Goal: Check status: Check status

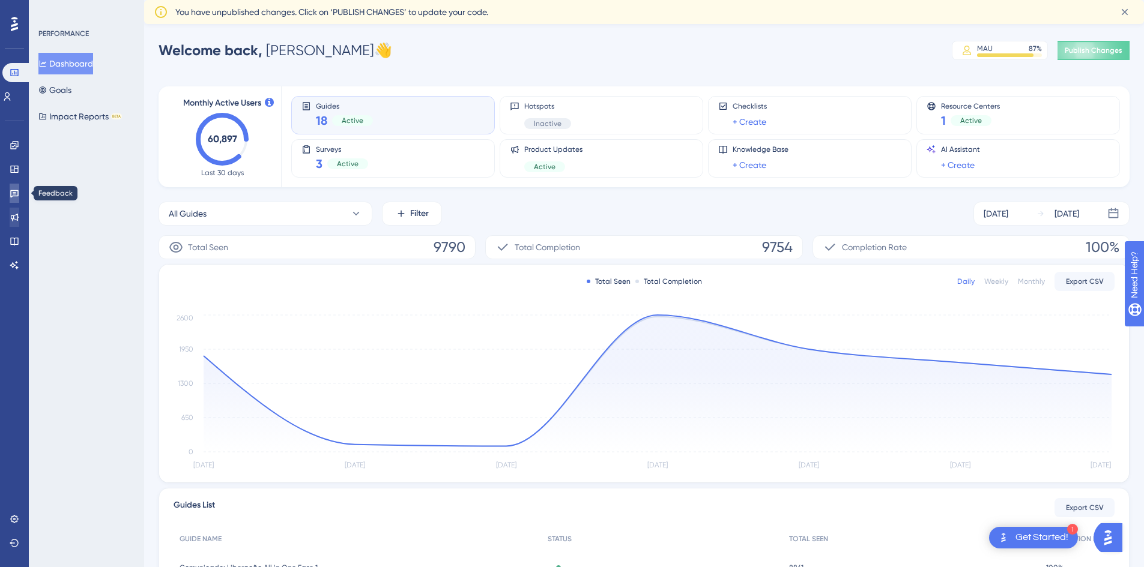
drag, startPoint x: 9, startPoint y: 199, endPoint x: 14, endPoint y: 215, distance: 16.9
click at [10, 199] on link at bounding box center [15, 193] width 10 height 19
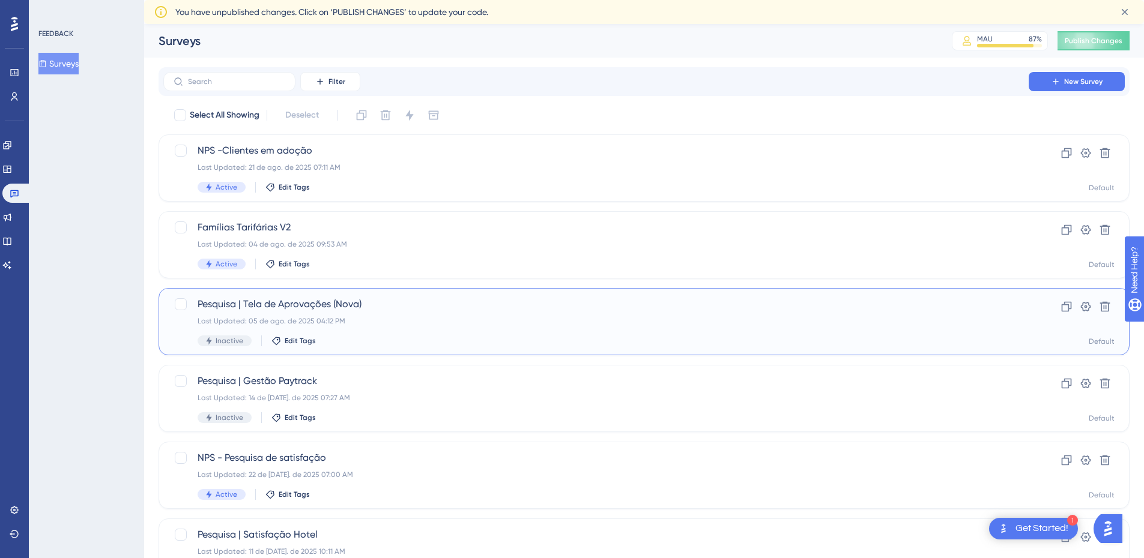
click at [325, 307] on span "Pesquisa | Tela de Aprovações (Nova)" at bounding box center [596, 304] width 797 height 14
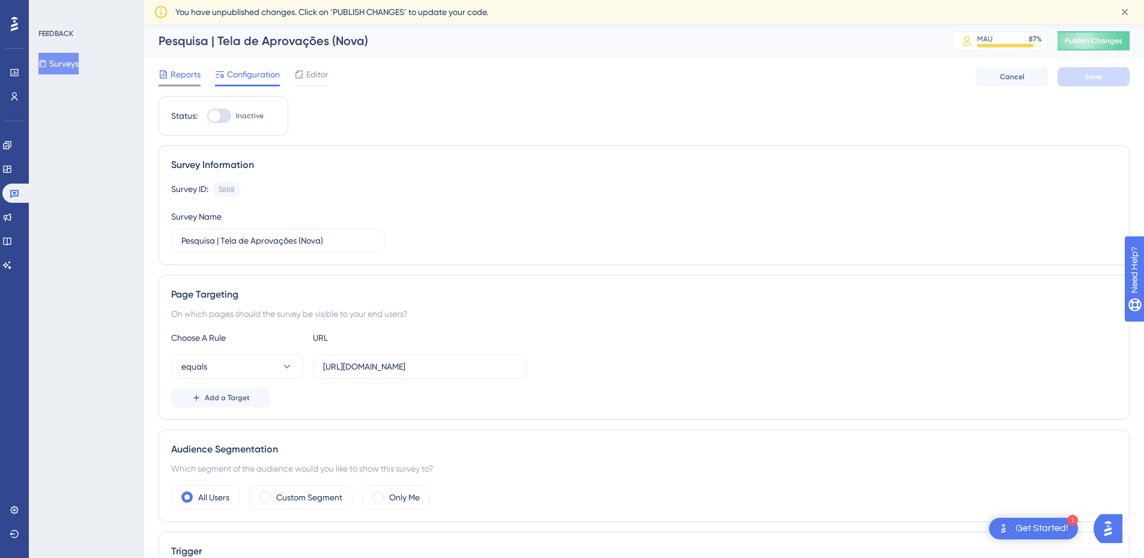
click at [183, 71] on span "Reports" at bounding box center [186, 74] width 30 height 14
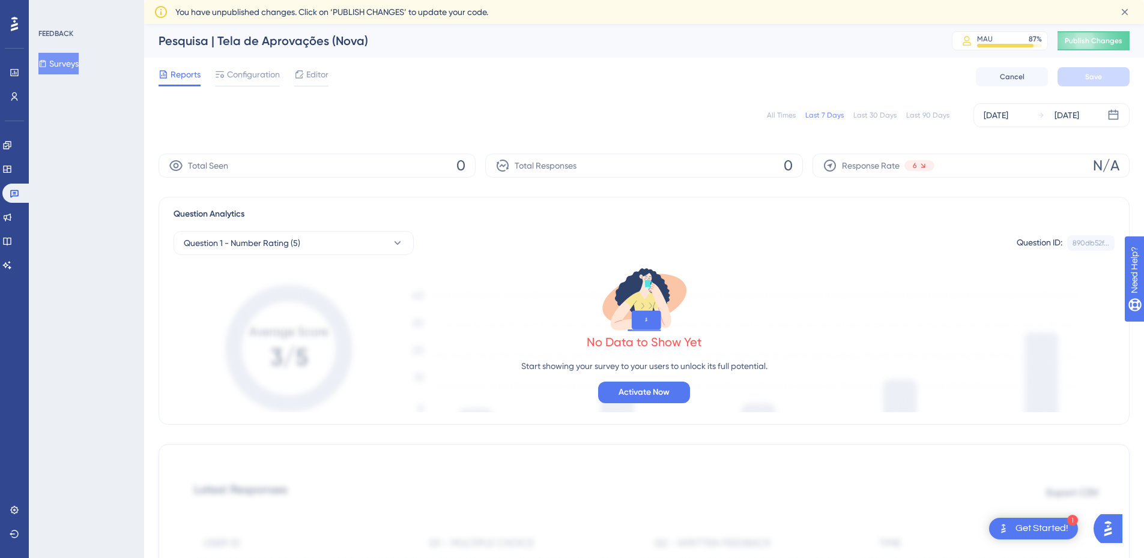
click at [778, 119] on div "All Times" at bounding box center [781, 115] width 29 height 10
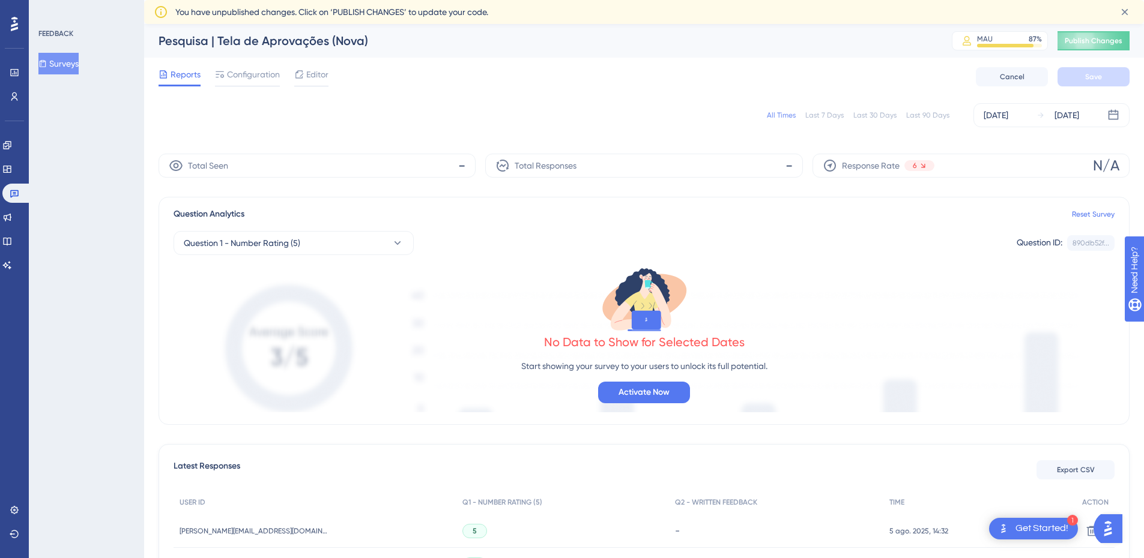
click at [785, 113] on div "All Times" at bounding box center [781, 115] width 29 height 10
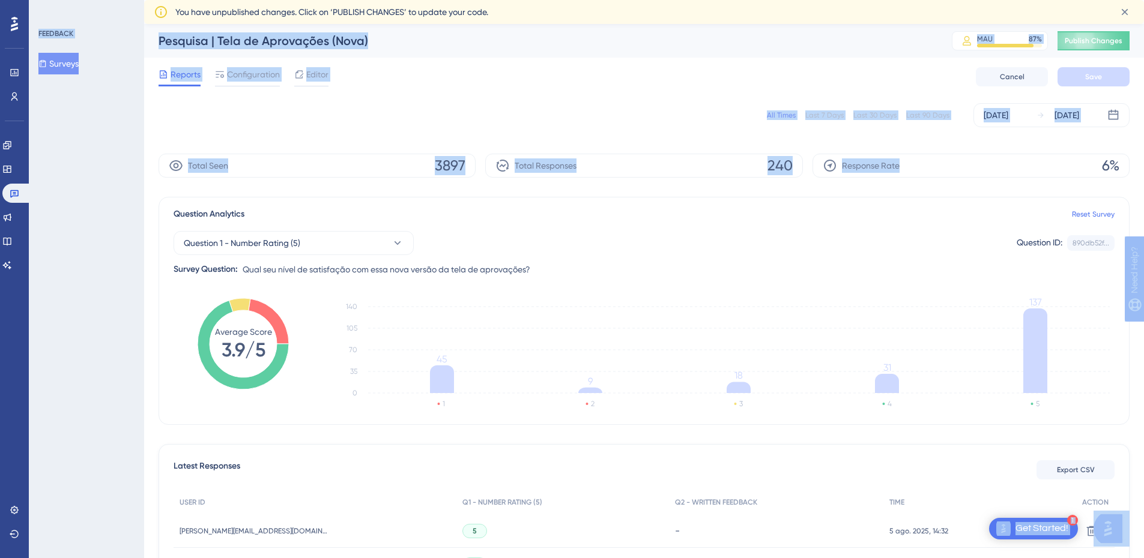
scroll to position [0, 9]
drag, startPoint x: 1104, startPoint y: 166, endPoint x: 1145, endPoint y: 171, distance: 41.8
click at [1144, 0] on html "1 Get Started! Performance Users Engagement Widgets Feedback Product Updates Kn…" at bounding box center [572, 0] width 1144 height 0
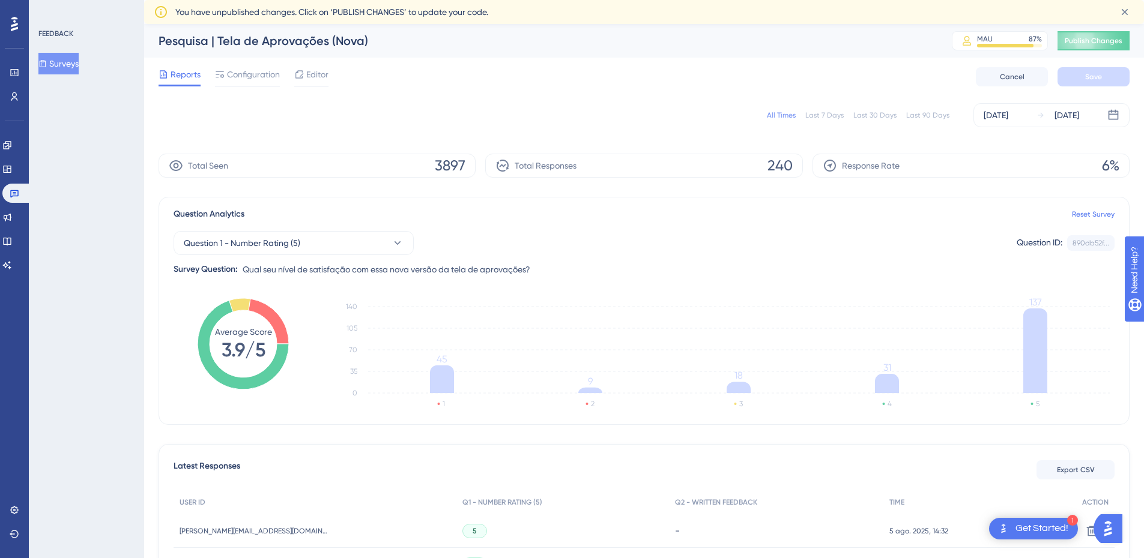
click at [1111, 169] on div "Response Rate 6%" at bounding box center [970, 166] width 317 height 24
click at [776, 116] on div "All Times" at bounding box center [781, 115] width 29 height 10
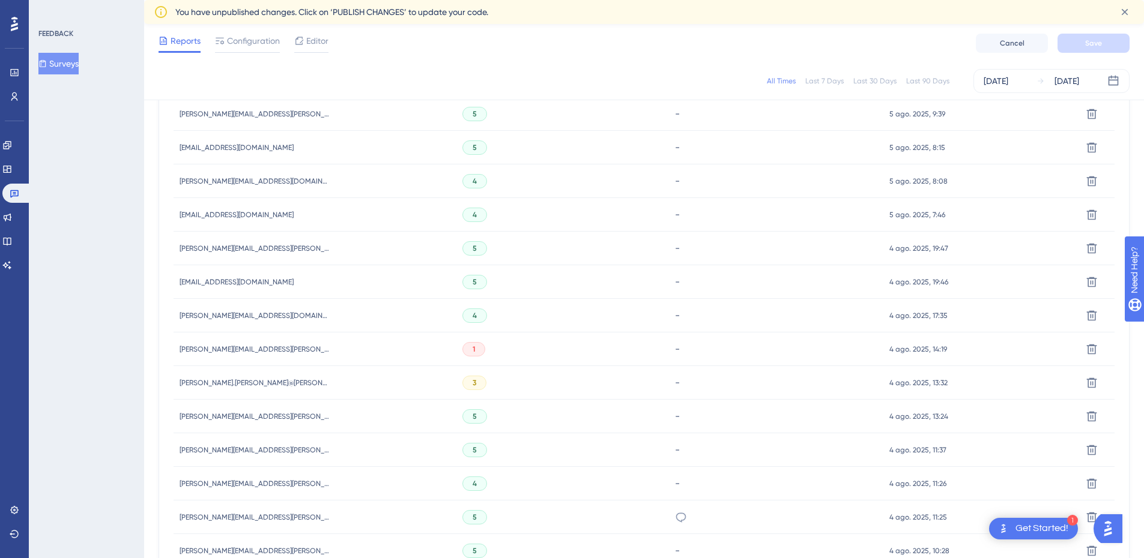
scroll to position [661, 9]
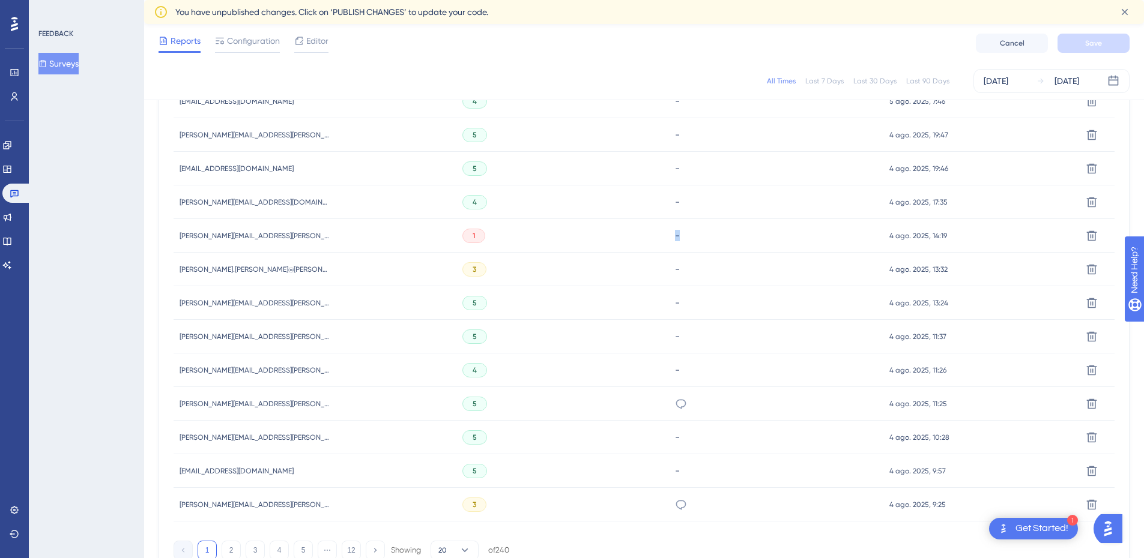
drag, startPoint x: 668, startPoint y: 234, endPoint x: 649, endPoint y: 237, distance: 19.4
click at [0, 0] on div "[PERSON_NAME][EMAIL_ADDRESS][PERSON_NAME][DOMAIN_NAME] [PERSON_NAME][DOMAIN_NAM…" at bounding box center [0, 0] width 0 height 0
click at [249, 548] on button "3" at bounding box center [255, 550] width 19 height 19
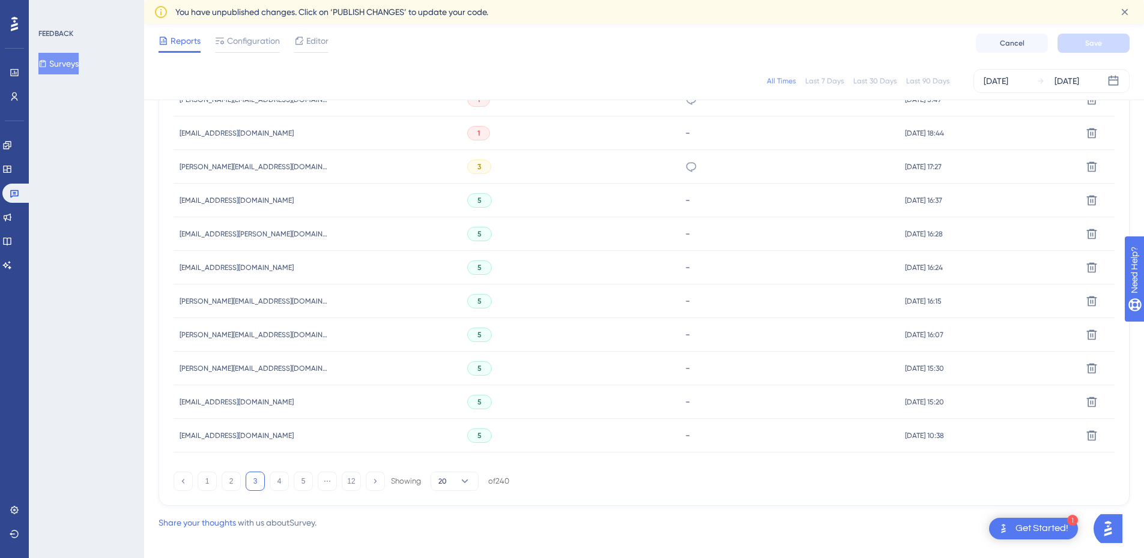
scroll to position [740, 9]
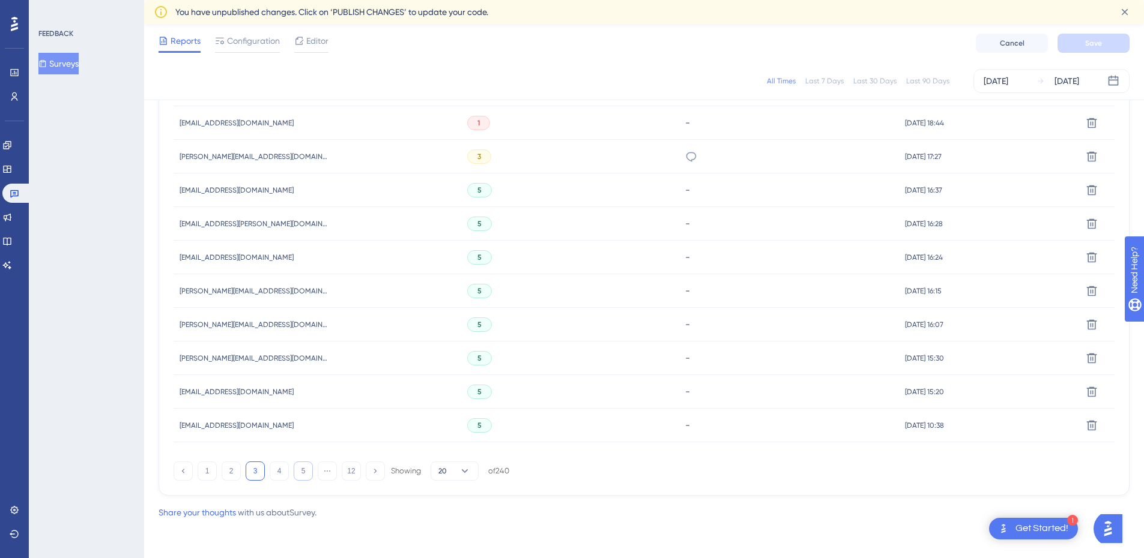
click at [300, 474] on button "5" at bounding box center [303, 471] width 19 height 19
click at [271, 515] on div "Share your thoughts with us about Survey ." at bounding box center [238, 513] width 158 height 14
drag, startPoint x: 251, startPoint y: 514, endPoint x: 298, endPoint y: 514, distance: 46.8
click at [298, 514] on div "Share your thoughts with us about Survey ." at bounding box center [238, 513] width 158 height 14
click at [313, 515] on div "Share your thoughts with us about Survey ." at bounding box center [644, 513] width 971 height 14
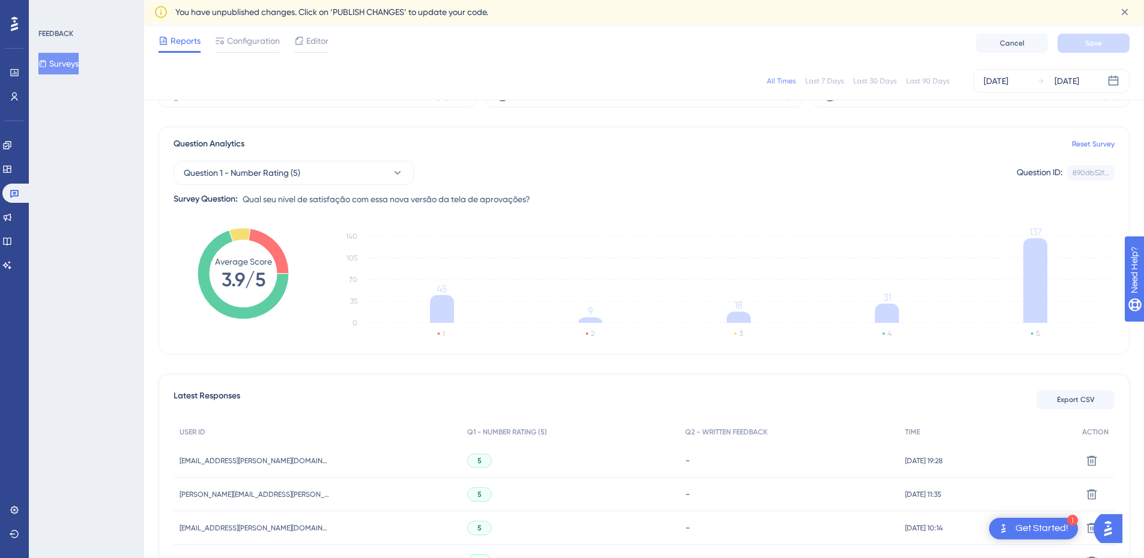
scroll to position [0, 9]
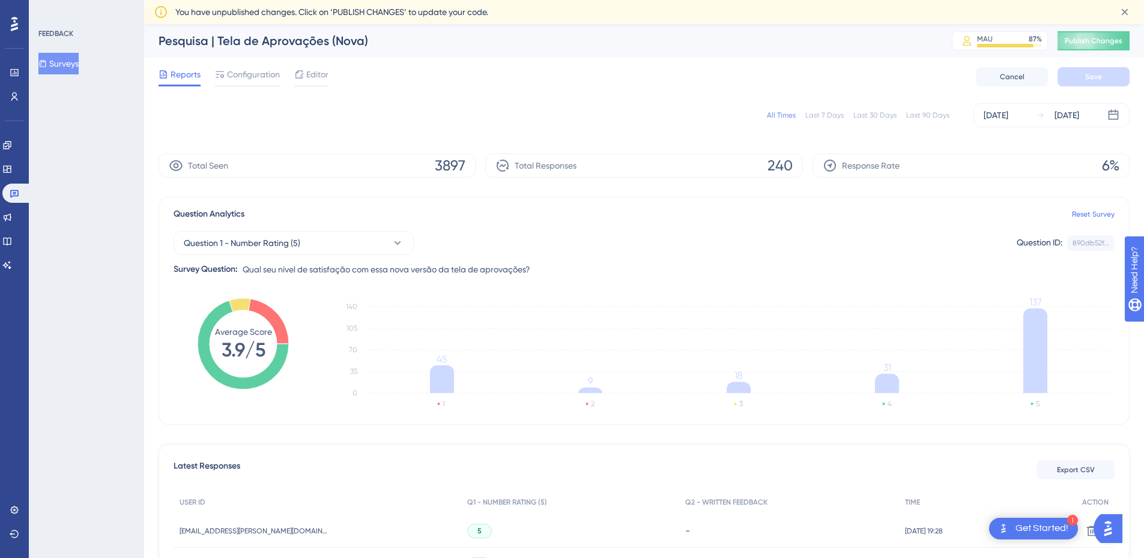
click at [553, 97] on div "All Times Last 7 Days Last 30 Days Last 90 Days [DATE] [DATE]" at bounding box center [644, 115] width 971 height 38
